Goal: Information Seeking & Learning: Learn about a topic

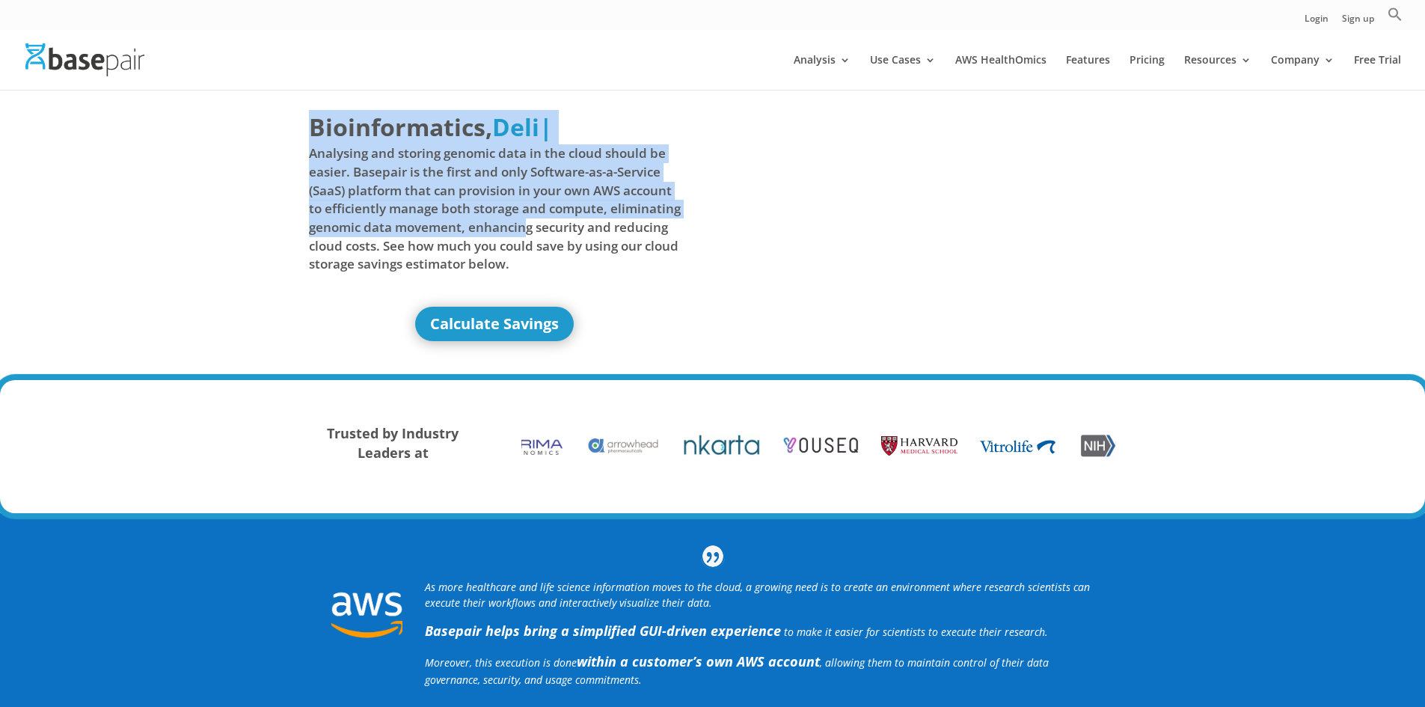
drag, startPoint x: 312, startPoint y: 123, endPoint x: 497, endPoint y: 212, distance: 205.3
click at [519, 216] on h1 "Bioinformatics, Delivered Made Simple Accelerated Federated Deli | Analysing an…" at bounding box center [495, 197] width 372 height 175
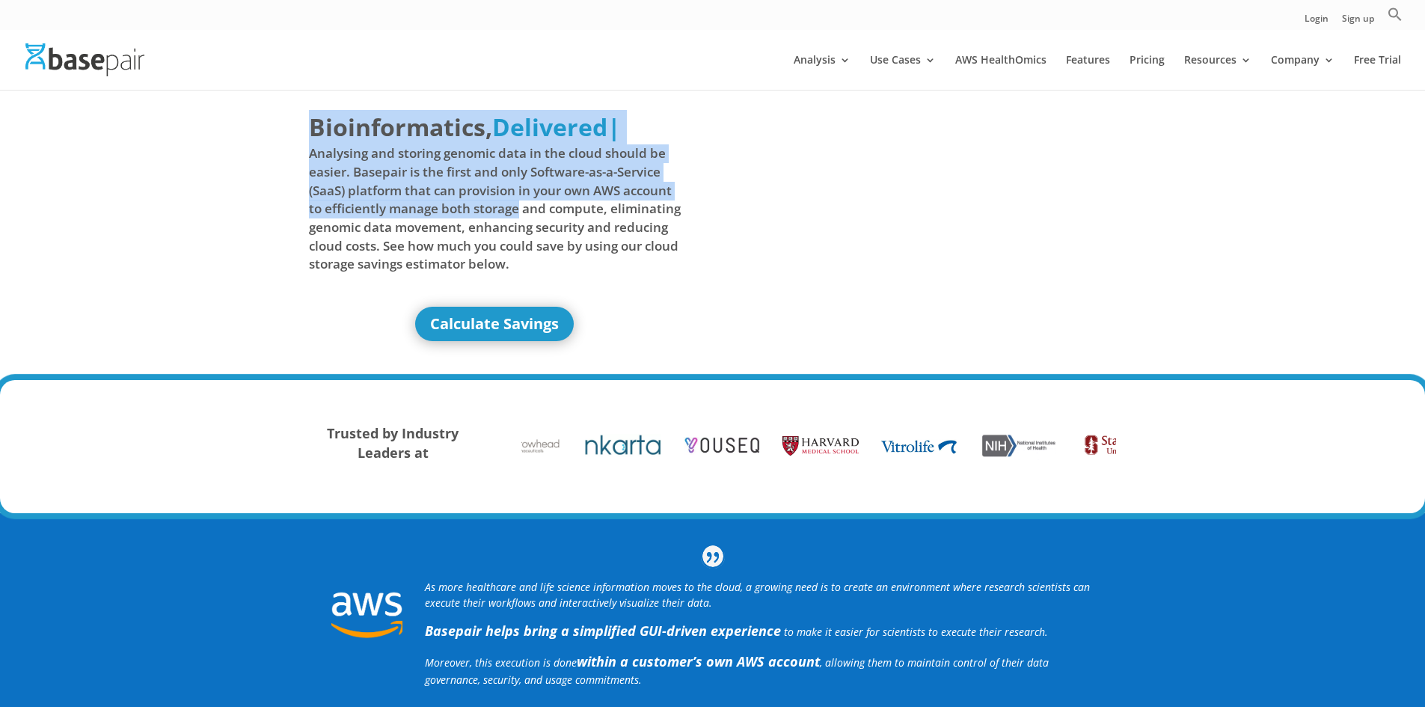
click at [312, 167] on span "Analysing and storing genomic data in the cloud should be easier. Basepair is t…" at bounding box center [495, 208] width 372 height 129
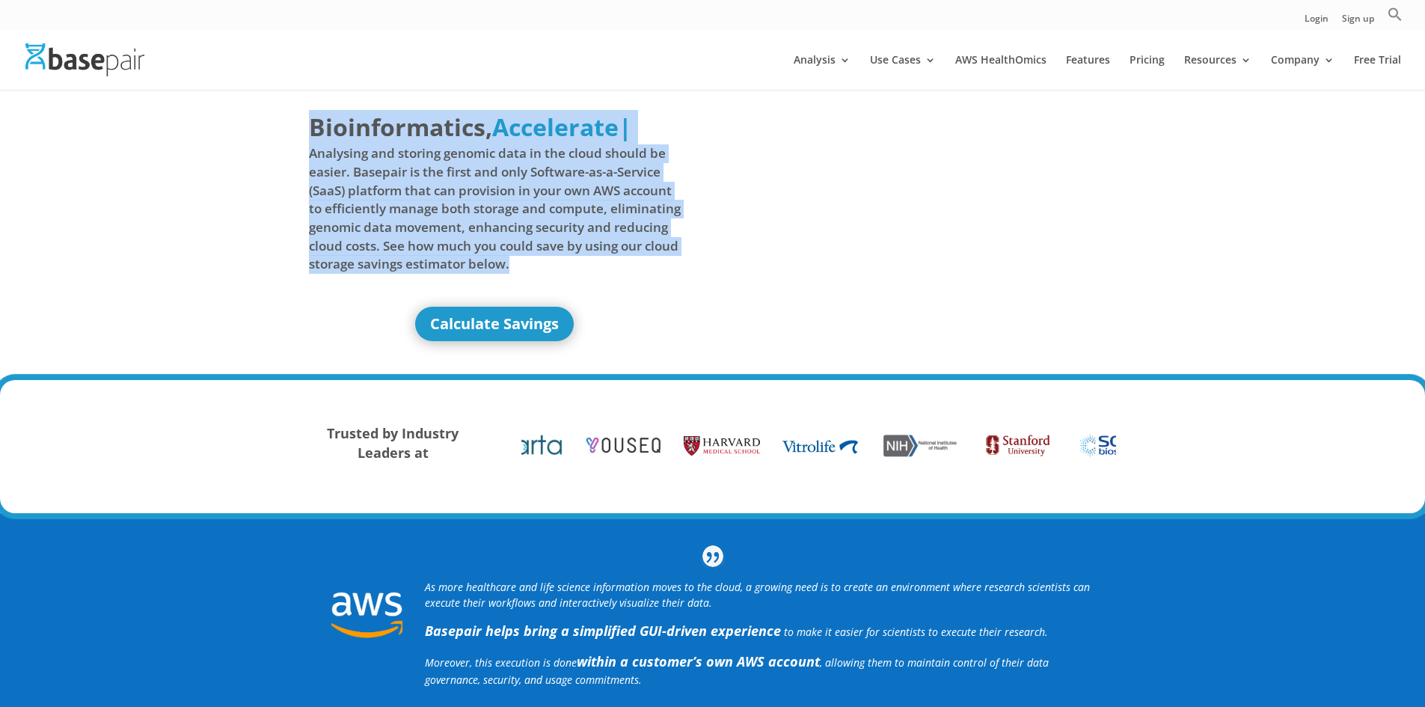
drag, startPoint x: 311, startPoint y: 121, endPoint x: 569, endPoint y: 273, distance: 299.3
click at [569, 273] on h1 "Bioinformatics, Delivered Made Simple Accelerated Federated Accelerate | Analys…" at bounding box center [495, 197] width 372 height 175
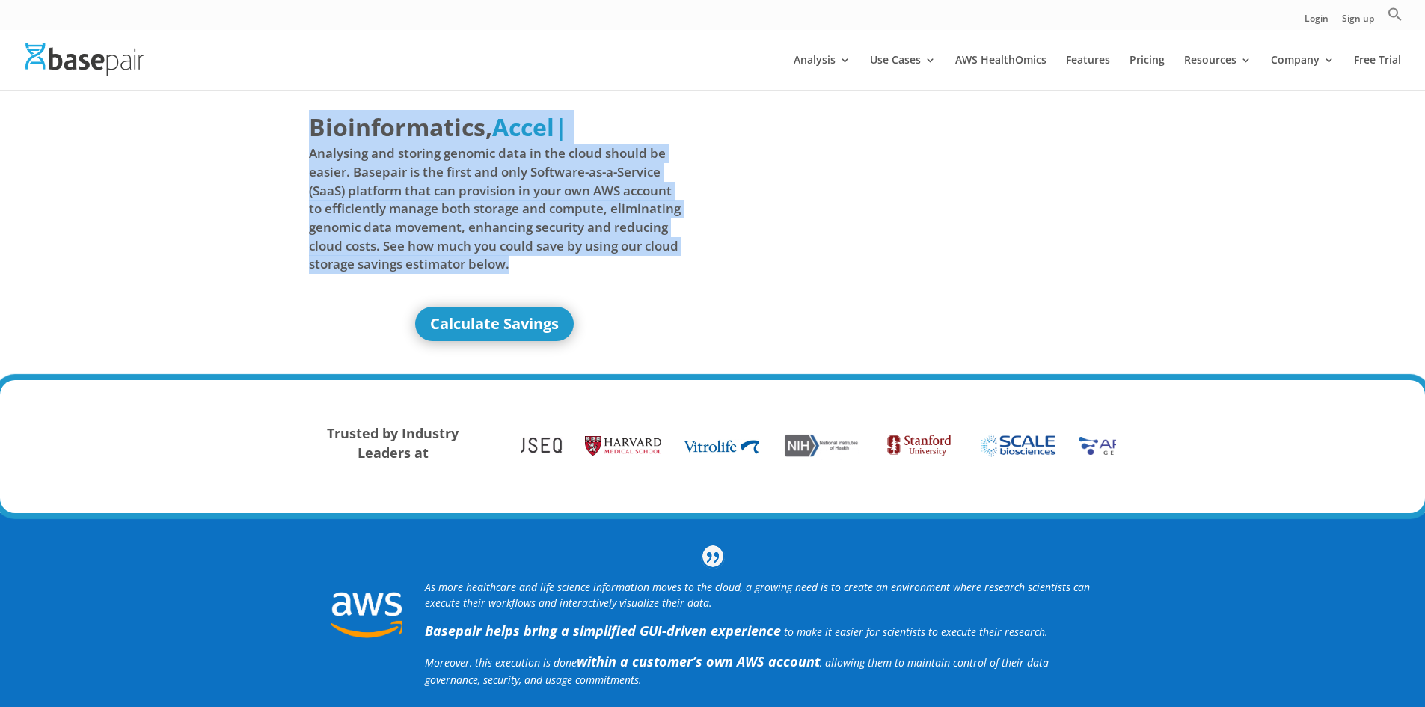
copy h1 "Bioinformatics, Delivered Made Simple Accelerated Federated A | Analysing and s…"
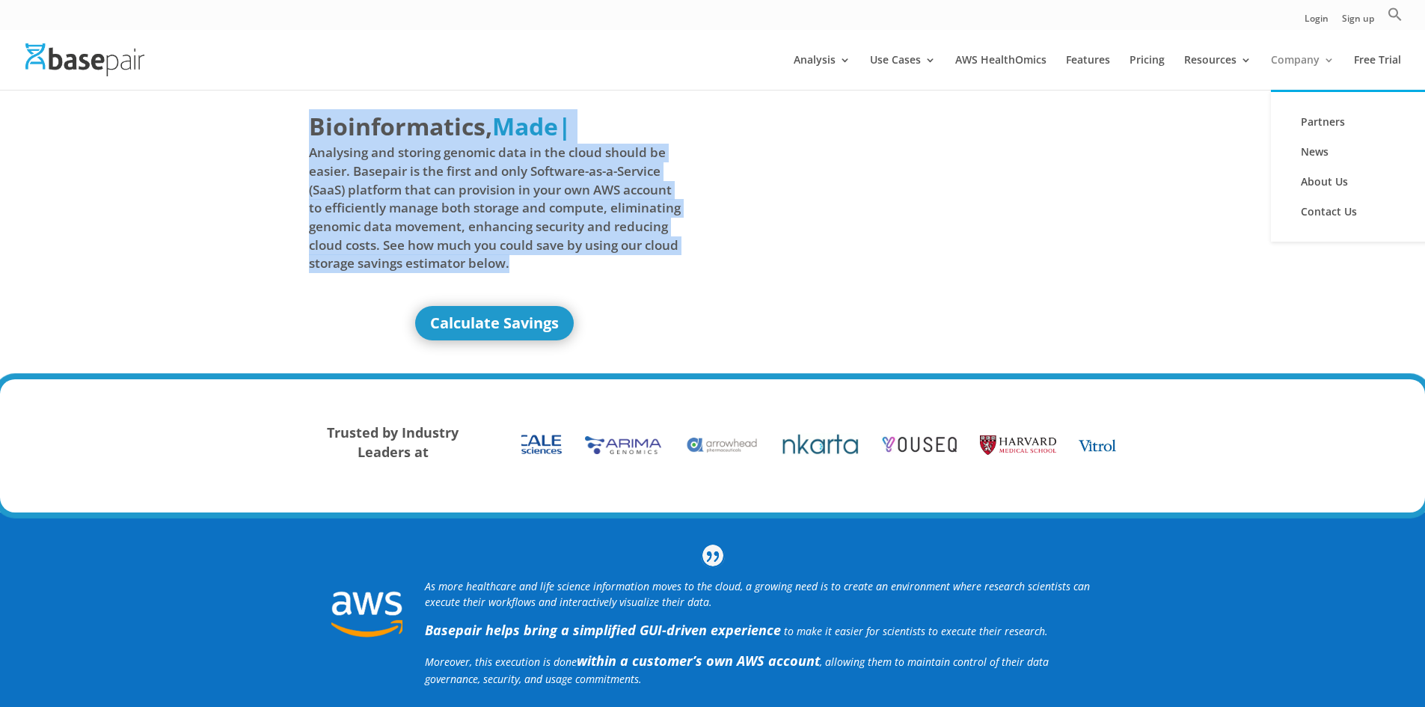
click at [1299, 58] on link "Company" at bounding box center [1303, 72] width 64 height 35
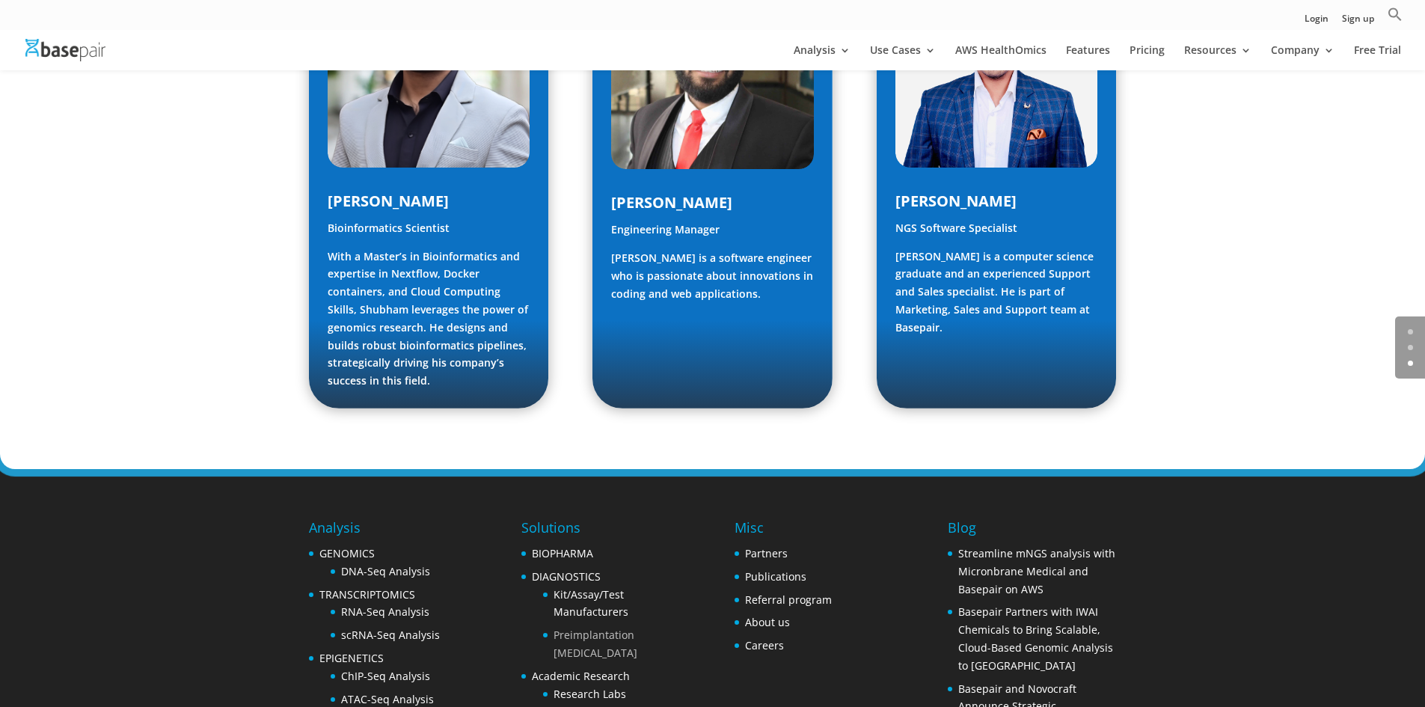
scroll to position [2227, 0]
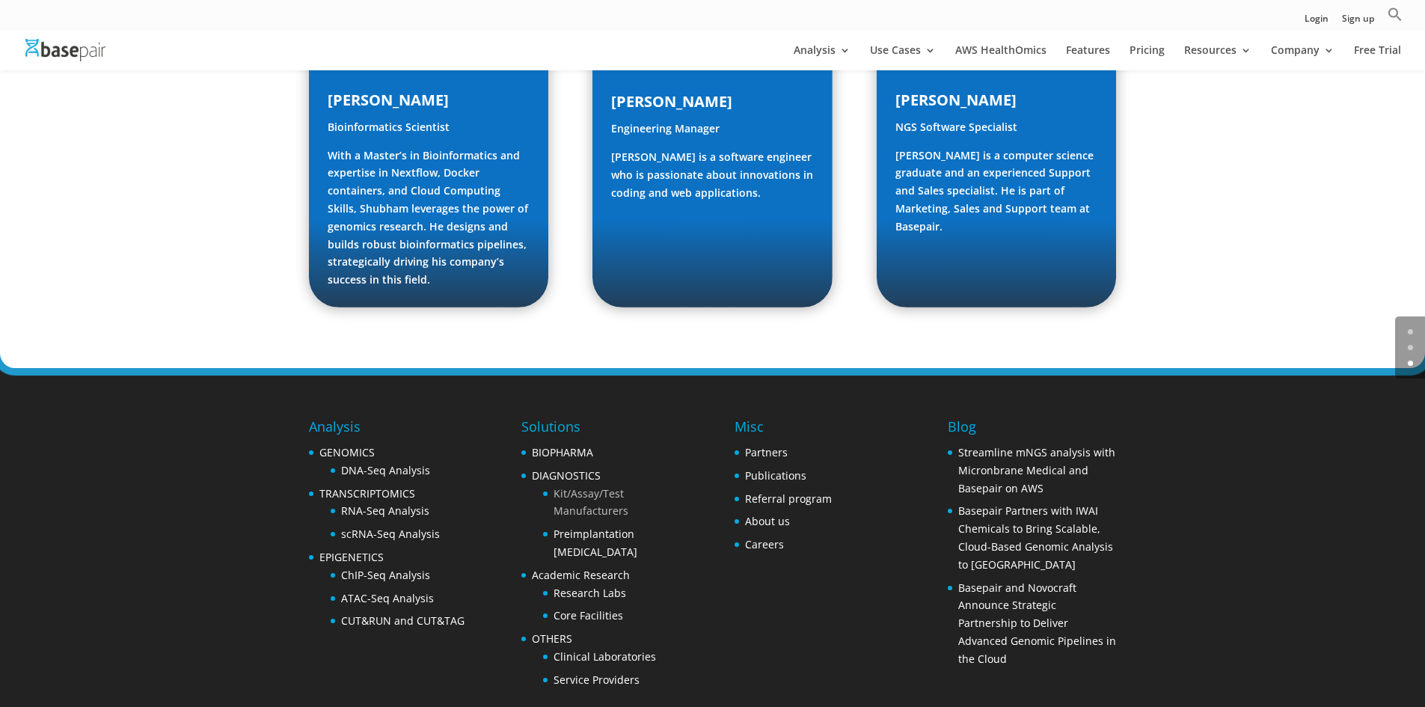
click at [583, 486] on link "Kit/Assay/Test Manufacturers" at bounding box center [590, 502] width 75 height 32
click at [581, 608] on link "Core Facilities" at bounding box center [588, 615] width 70 height 14
click at [591, 649] on link "Clinical Laboratories" at bounding box center [604, 656] width 102 height 14
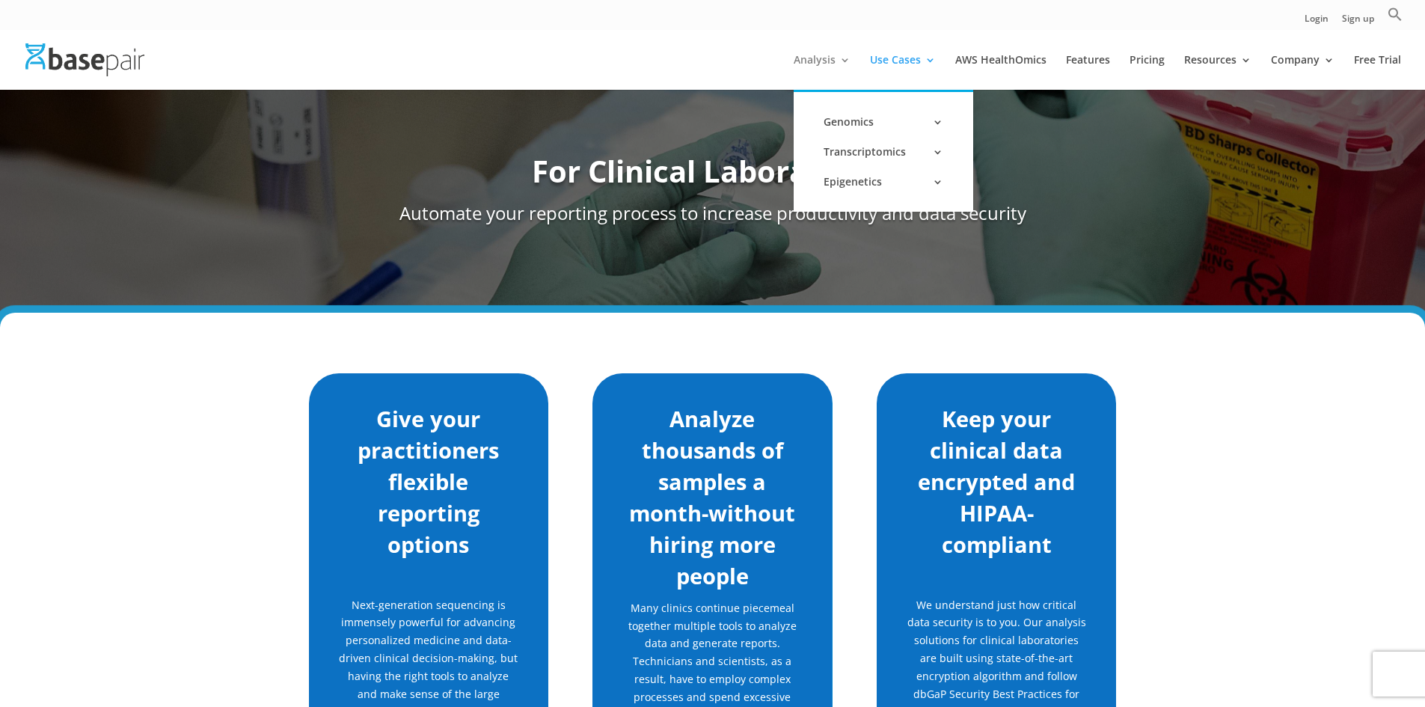
click at [820, 61] on link "Analysis" at bounding box center [821, 72] width 57 height 35
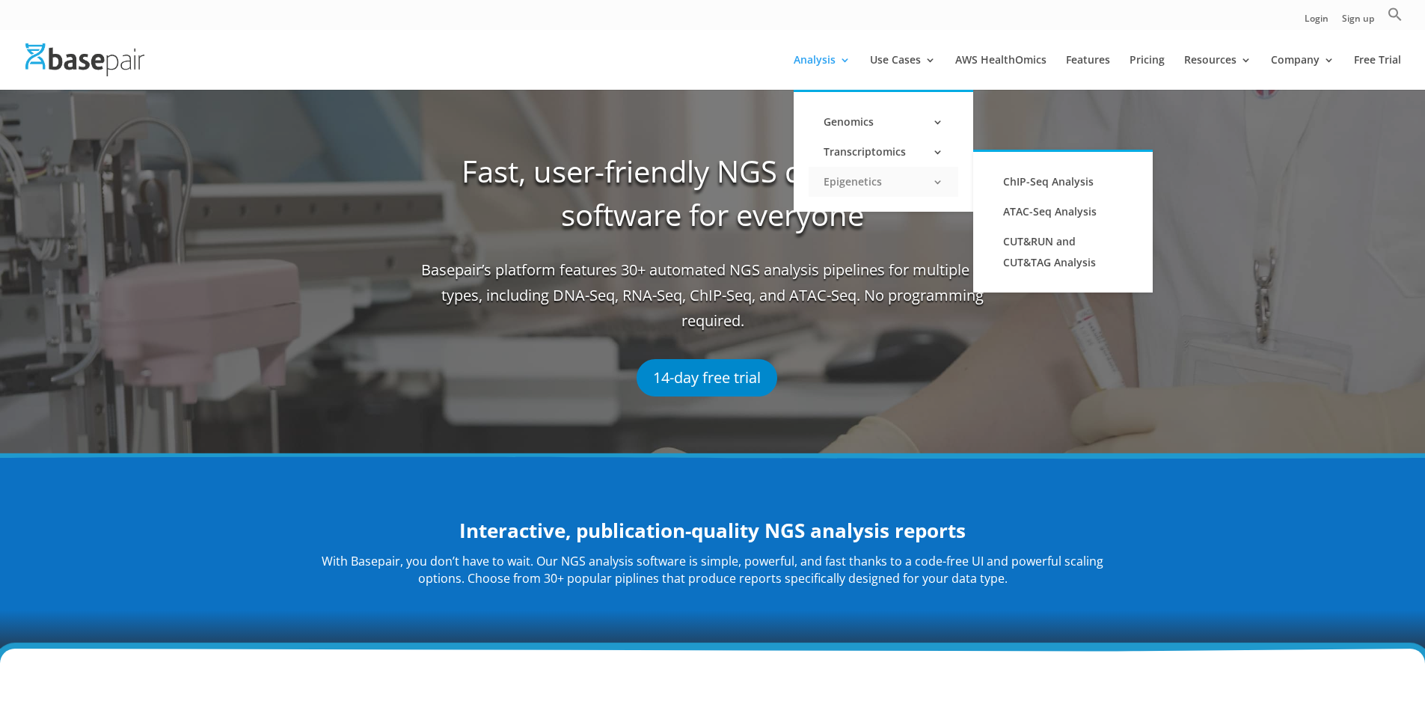
click at [849, 179] on link "Epigenetics" at bounding box center [883, 182] width 150 height 30
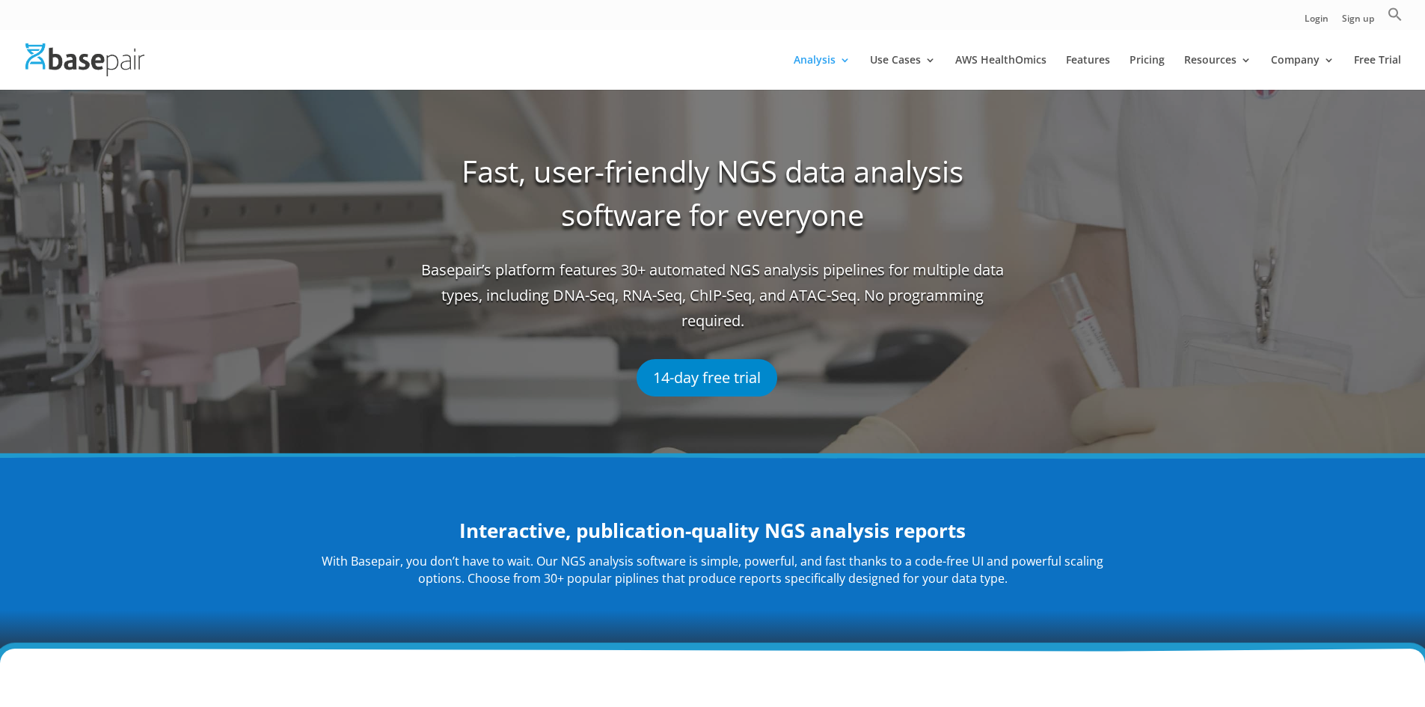
click at [508, 200] on h1 "Fast, user-friendly NGS data analysis software for everyone" at bounding box center [712, 204] width 583 height 108
click at [468, 164] on h1 "Fast, user-friendly NGS data analysis software for everyone" at bounding box center [712, 204] width 583 height 108
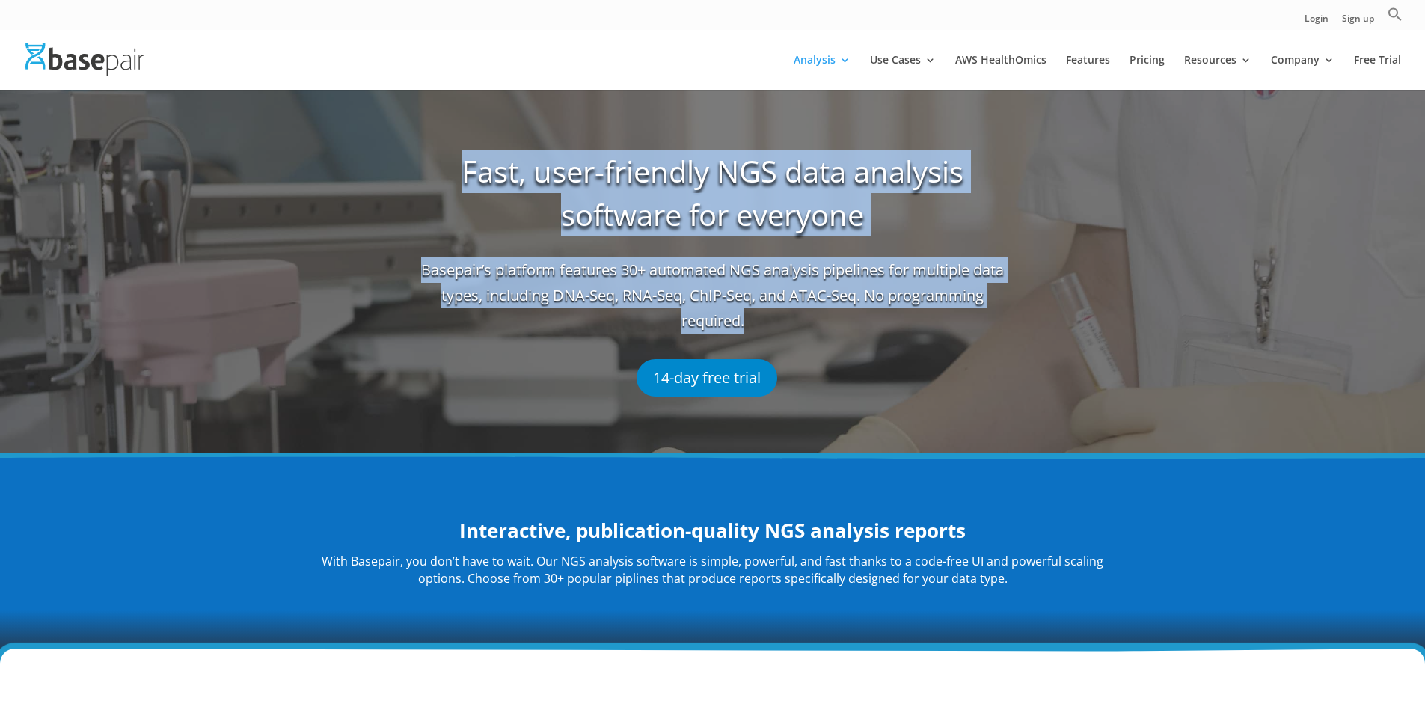
drag, startPoint x: 459, startPoint y: 165, endPoint x: 762, endPoint y: 325, distance: 342.2
click at [762, 322] on div "Fast, user-friendly NGS data analysis software for everyone Basepair’s platform…" at bounding box center [713, 273] width 598 height 262
copy div "Fast, user-friendly NGS data analysis software for everyone Basepair’s platform…"
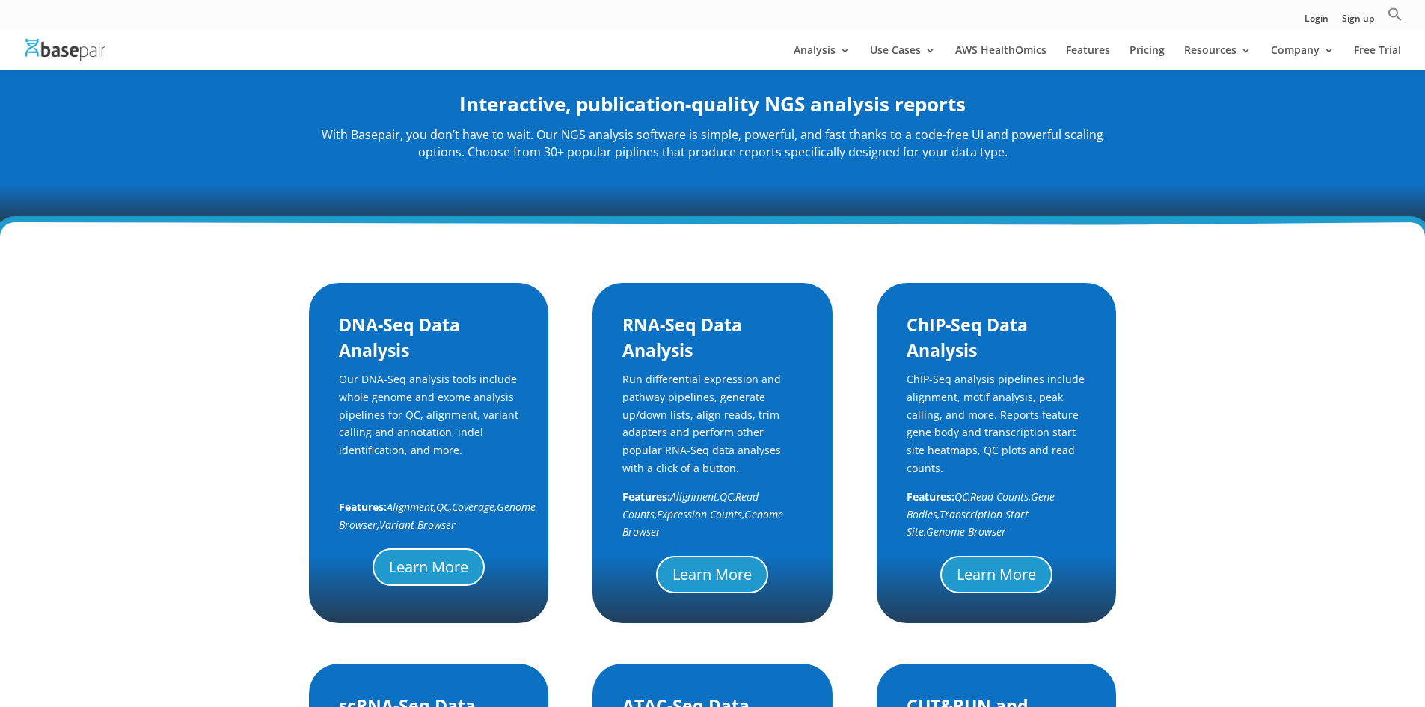
scroll to position [623, 0]
